Goal: Task Accomplishment & Management: Use online tool/utility

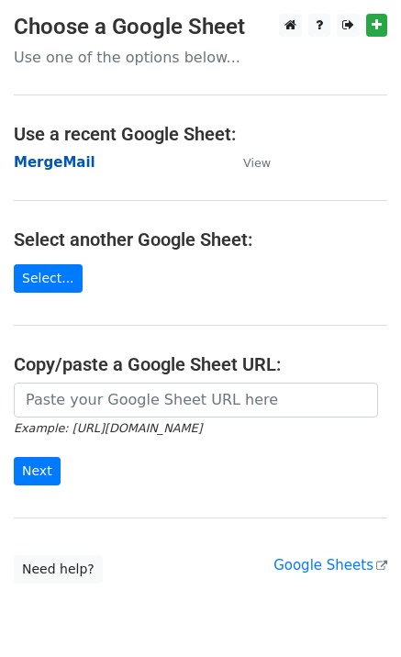
click at [64, 167] on strong "MergeMail" at bounding box center [55, 162] width 82 height 17
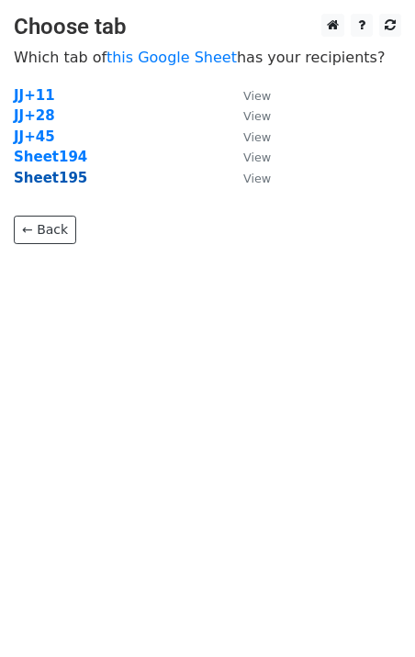
click at [63, 184] on strong "Sheet195" at bounding box center [50, 178] width 73 height 17
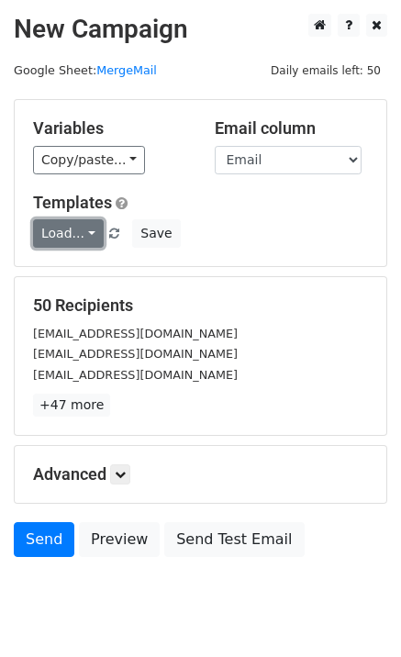
click at [64, 226] on link "Load..." at bounding box center [68, 233] width 71 height 28
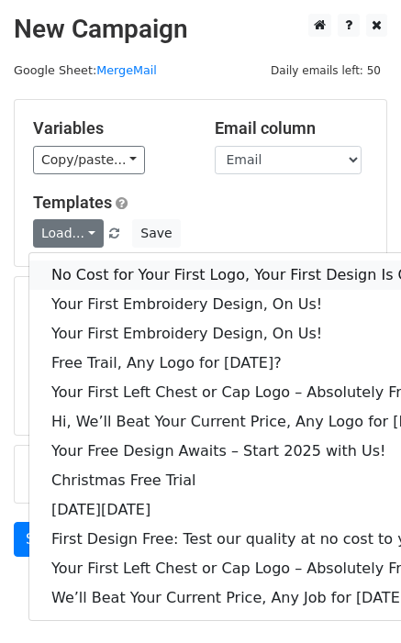
click at [94, 267] on link "No Cost for Your First Logo, Your First Design Is On Us!" at bounding box center [250, 275] width 443 height 29
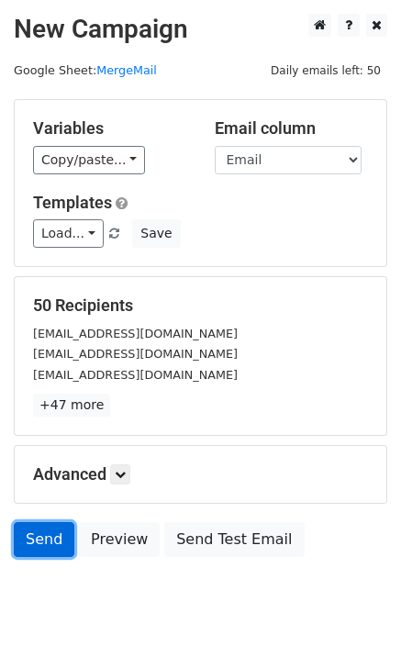
click at [36, 540] on link "Send" at bounding box center [44, 539] width 61 height 35
